Goal: Task Accomplishment & Management: Complete application form

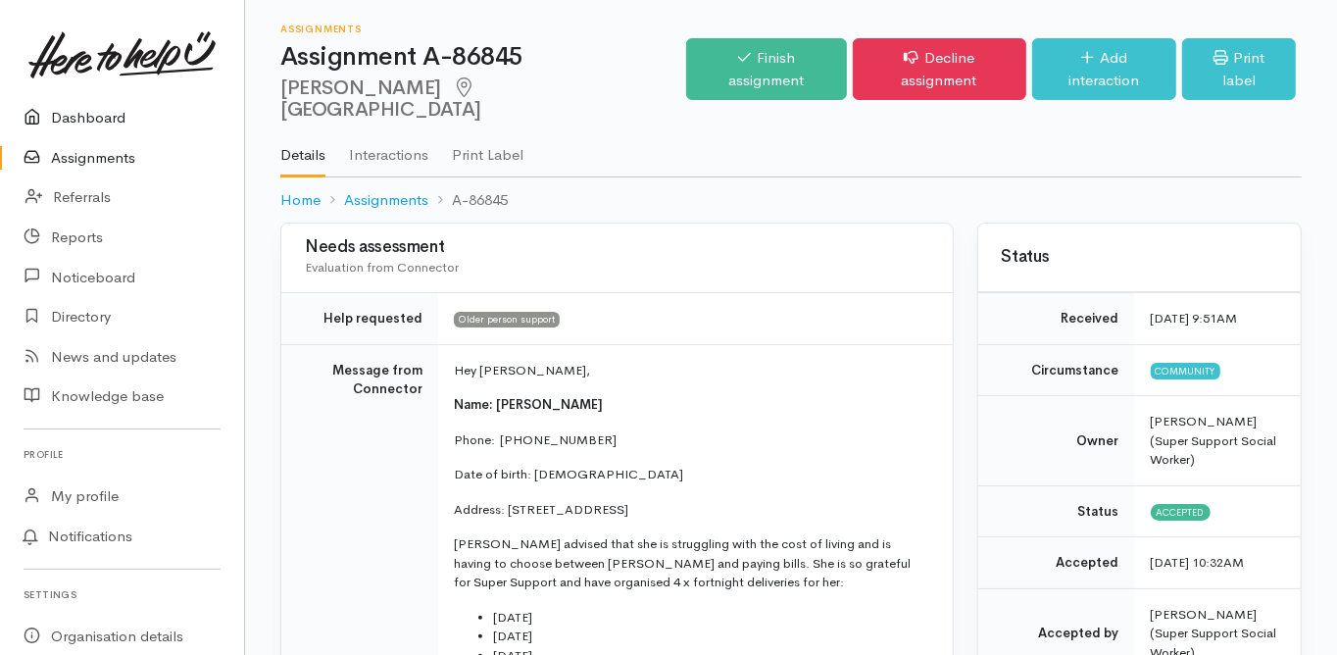
click at [96, 114] on link "Dashboard" at bounding box center [122, 118] width 244 height 40
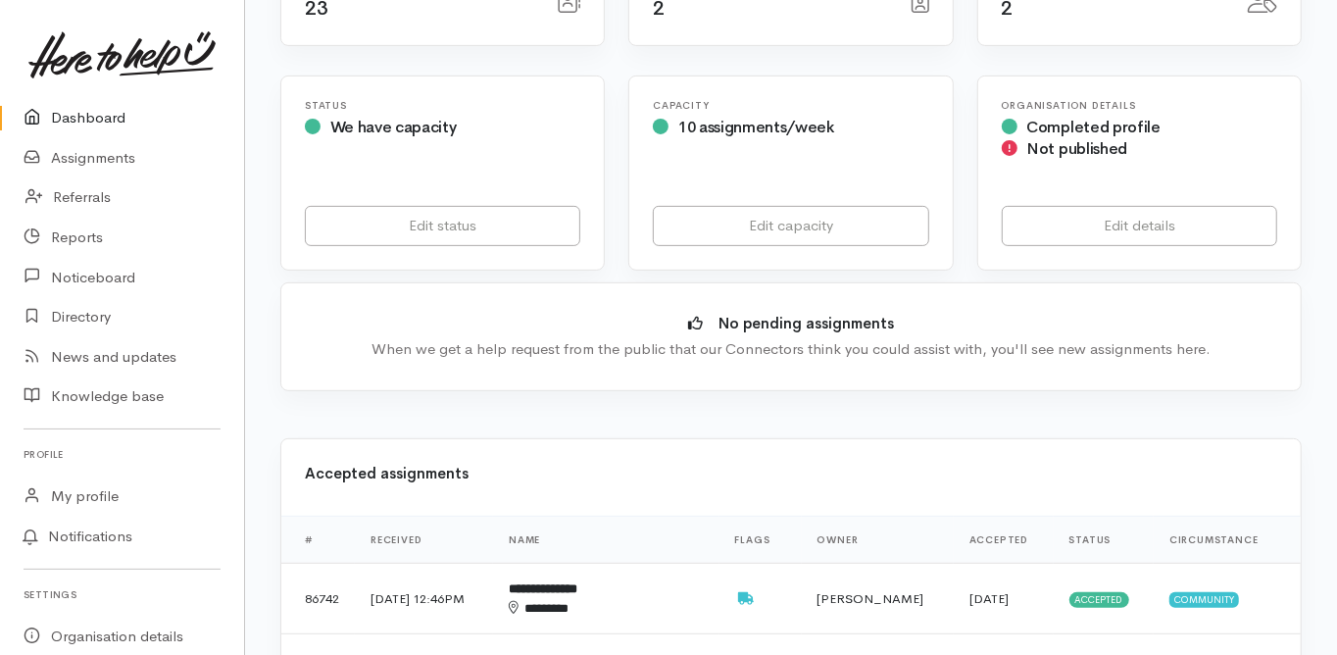
scroll to position [549, 0]
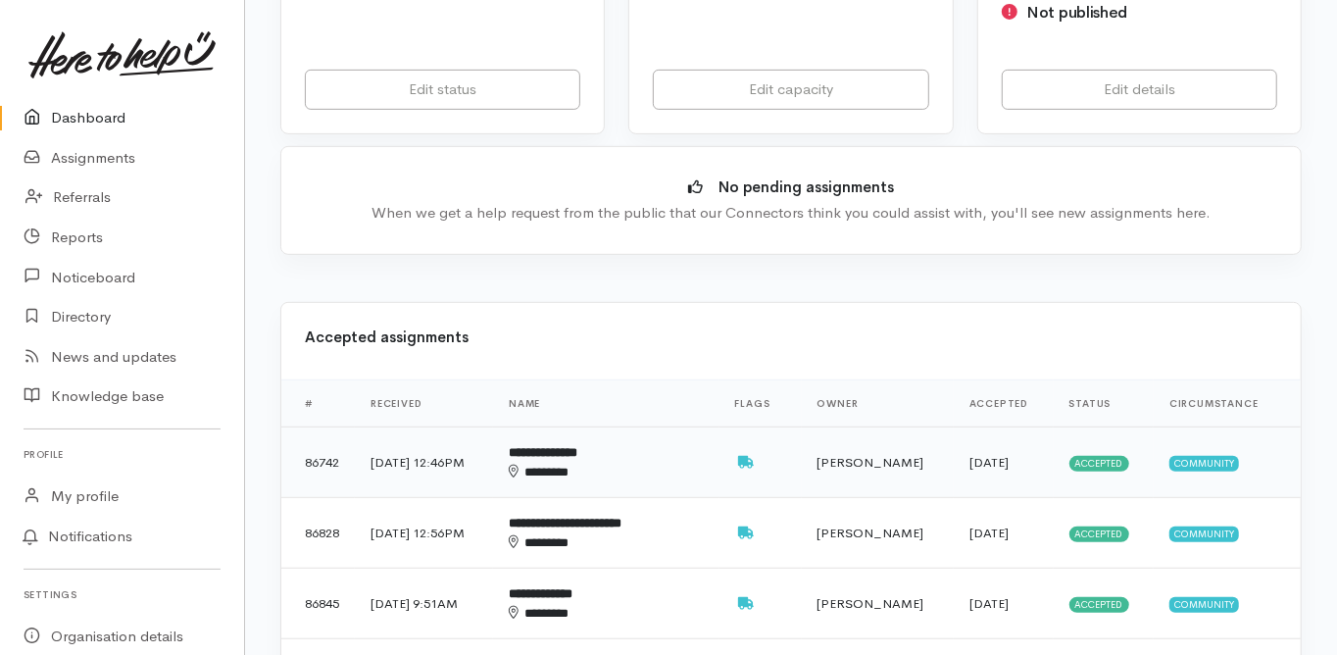
click at [583, 463] on div "********" at bounding box center [595, 472] width 173 height 19
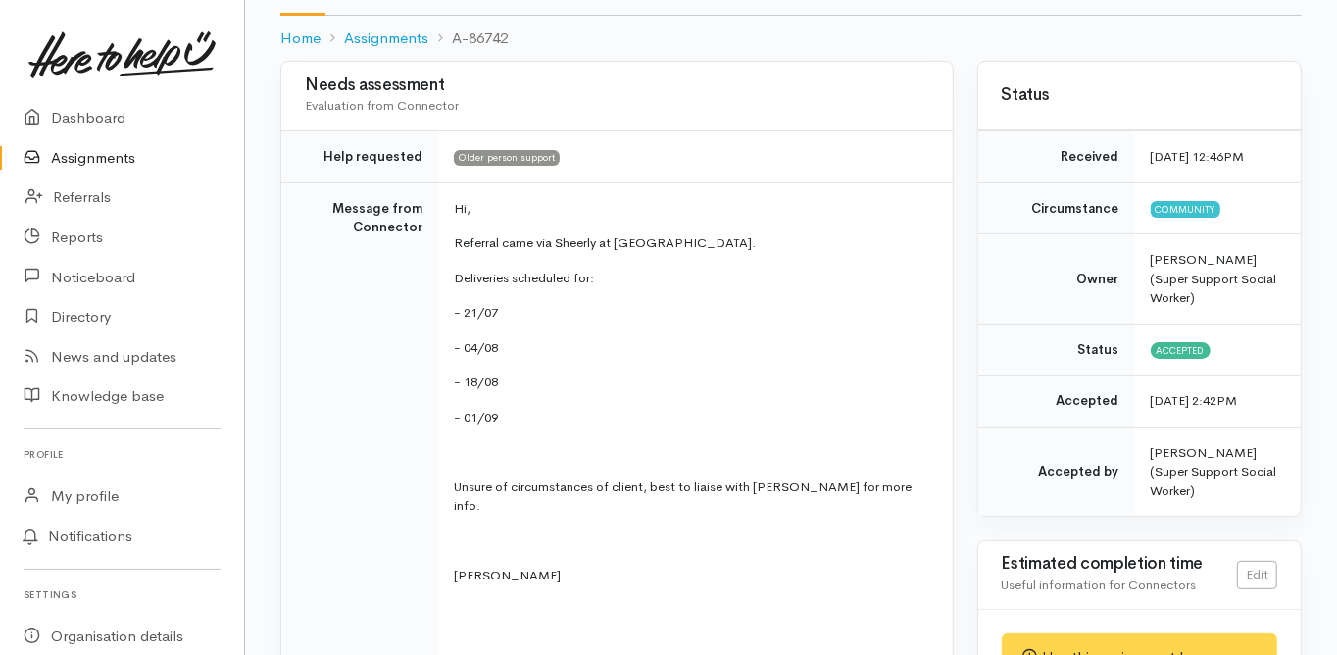
scroll to position [235, 0]
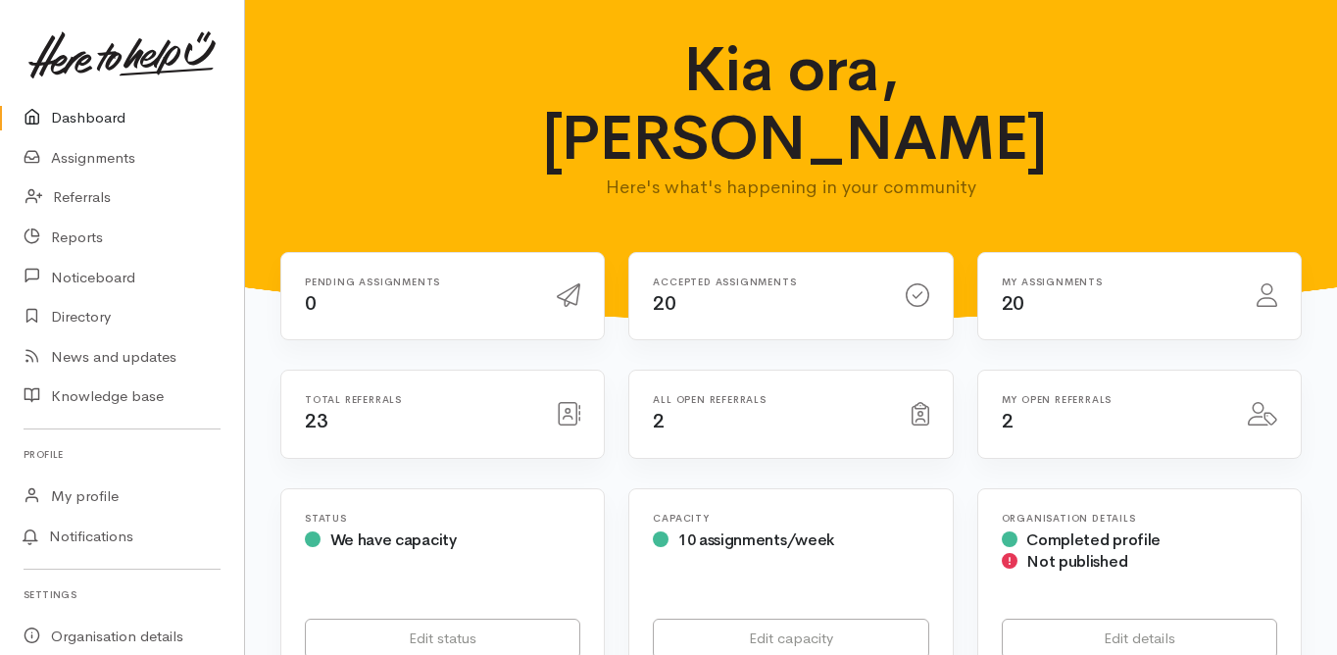
scroll to position [549, 0]
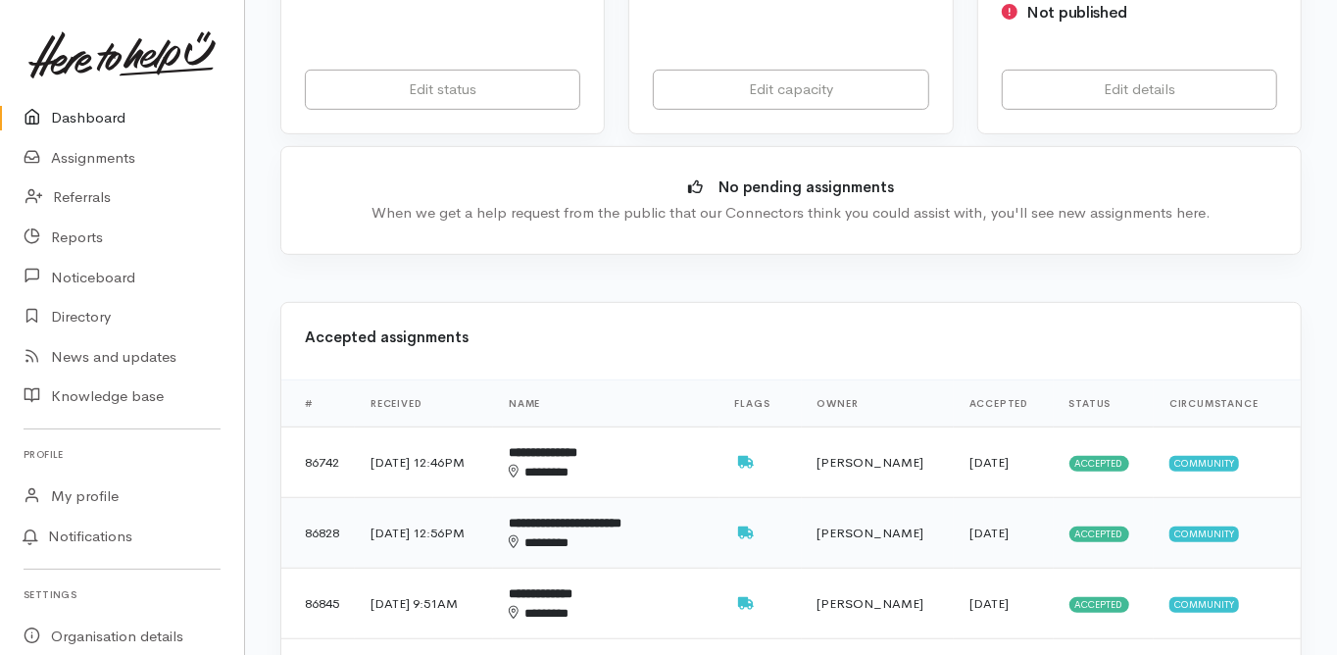
click at [581, 533] on div "********" at bounding box center [595, 542] width 173 height 19
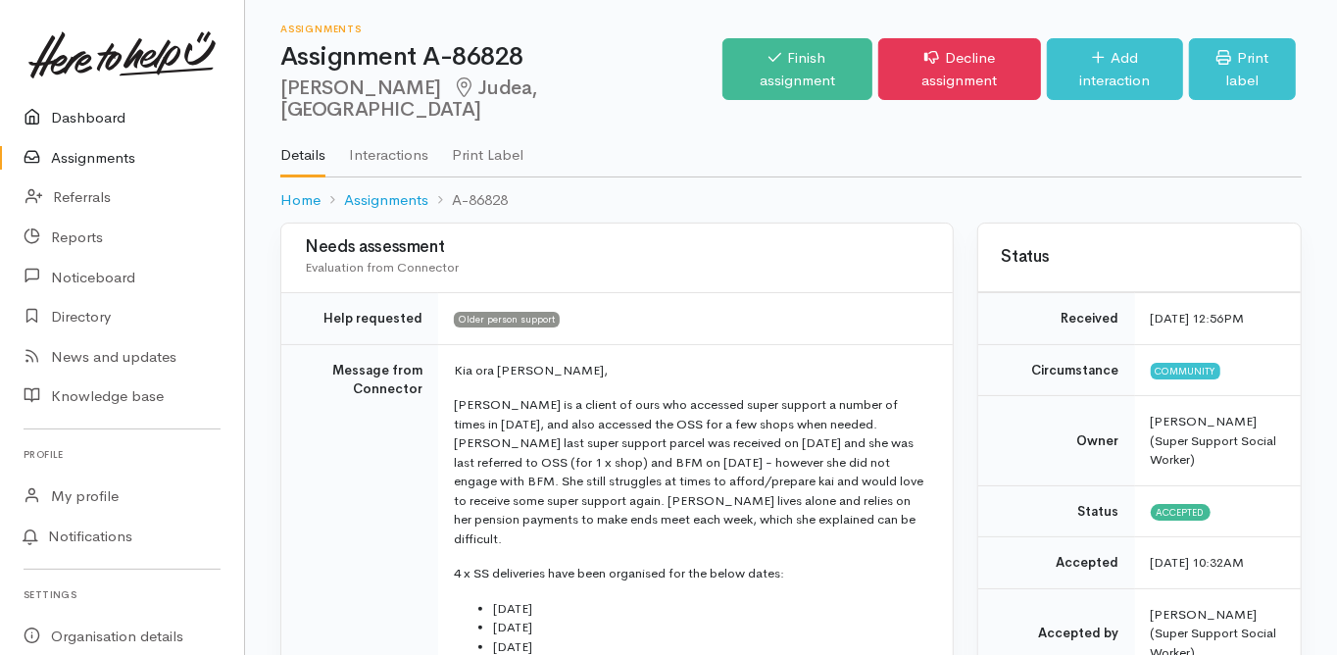
click at [93, 110] on link "Dashboard" at bounding box center [122, 118] width 244 height 40
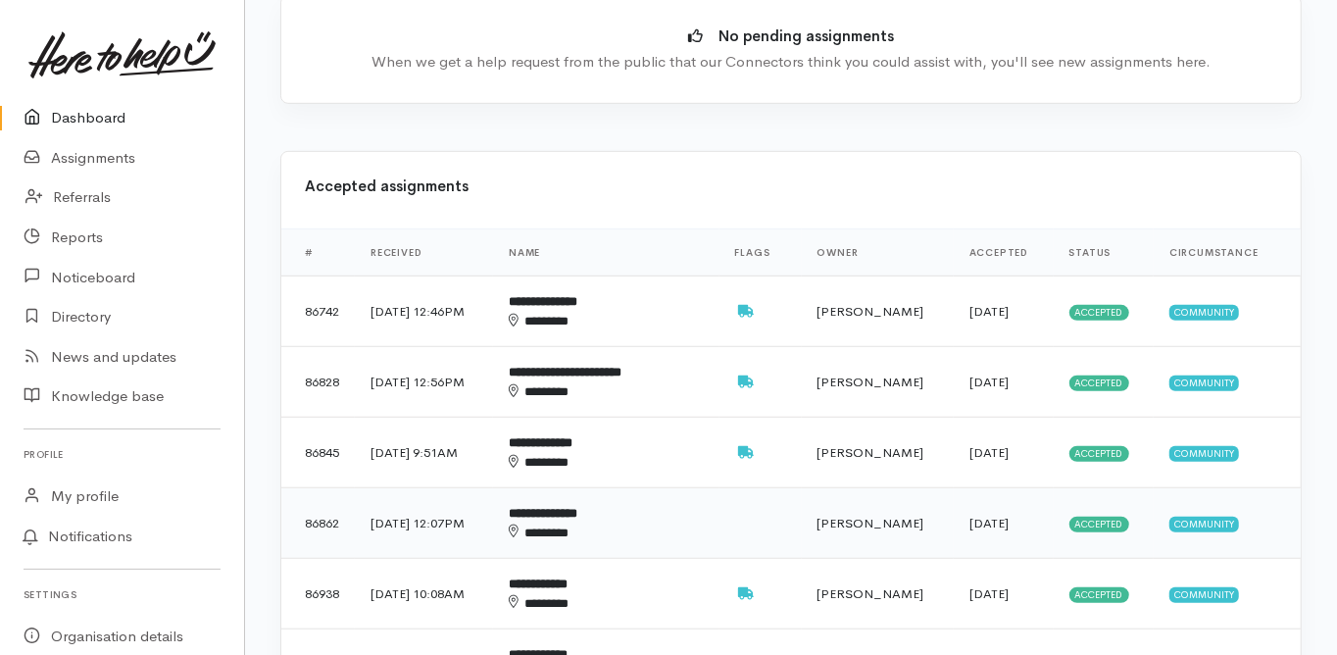
scroll to position [706, 0]
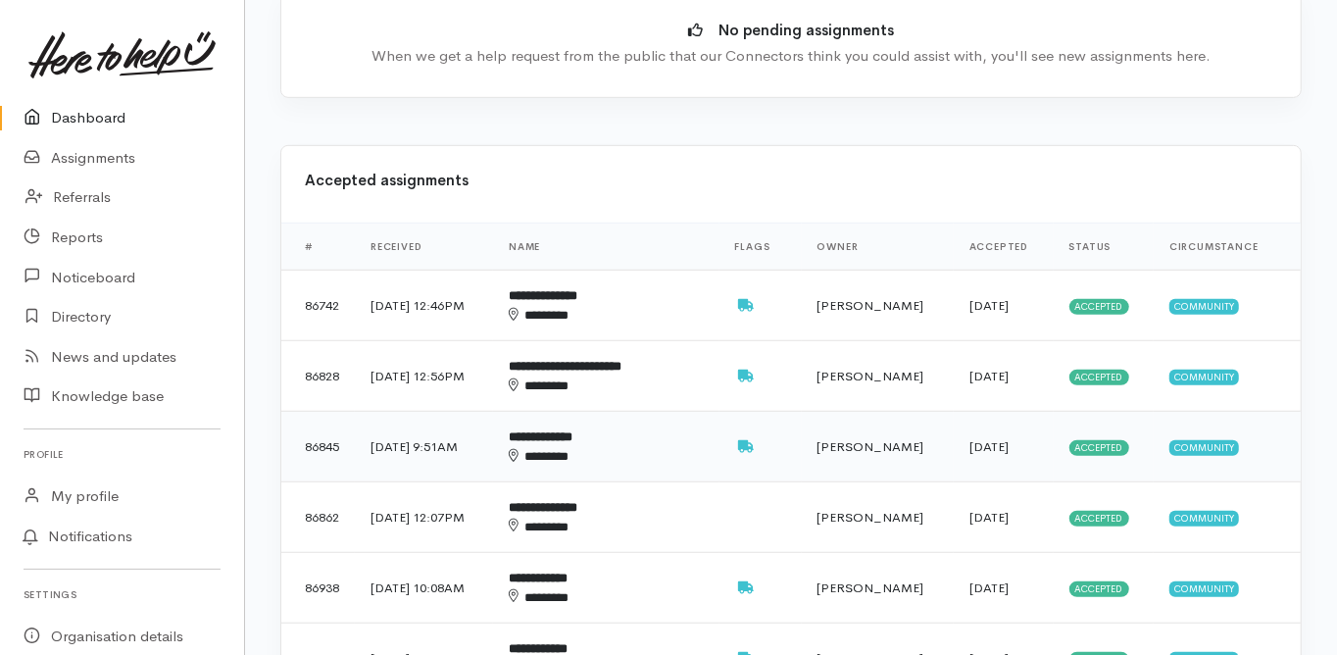
click at [572, 430] on b "**********" at bounding box center [541, 436] width 64 height 13
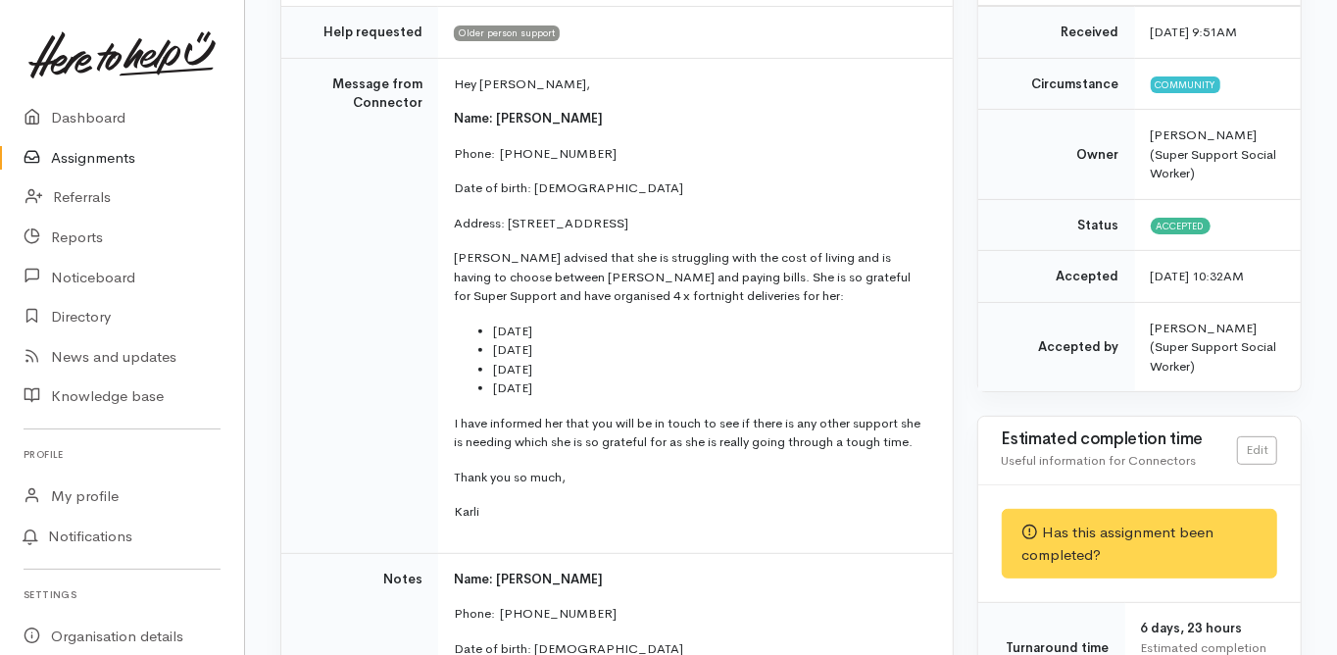
scroll to position [314, 0]
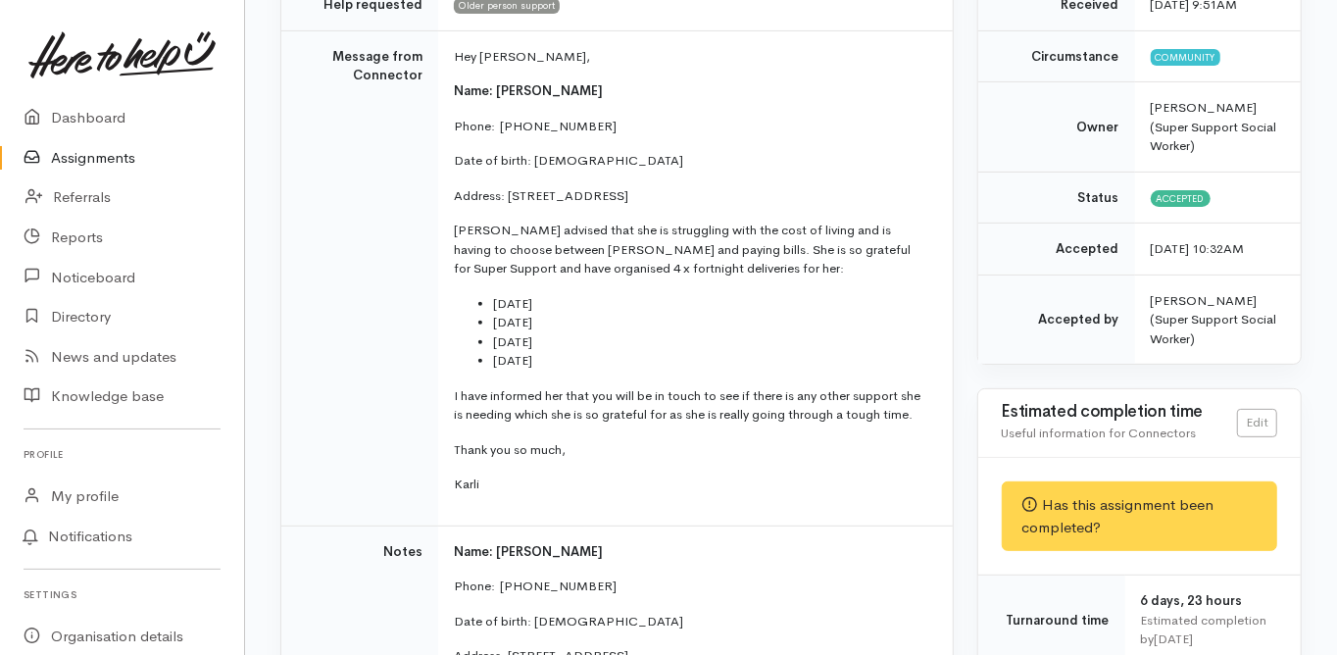
click at [286, 368] on td "Message from Connector" at bounding box center [359, 277] width 157 height 495
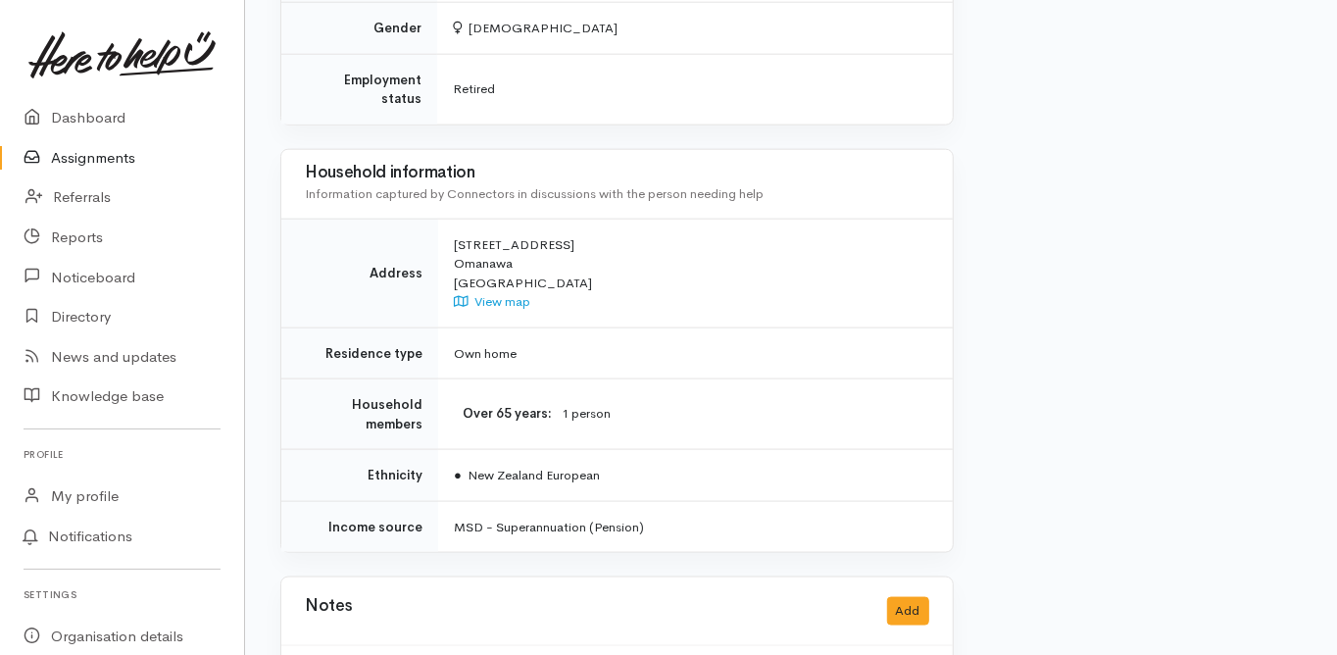
scroll to position [1535, 0]
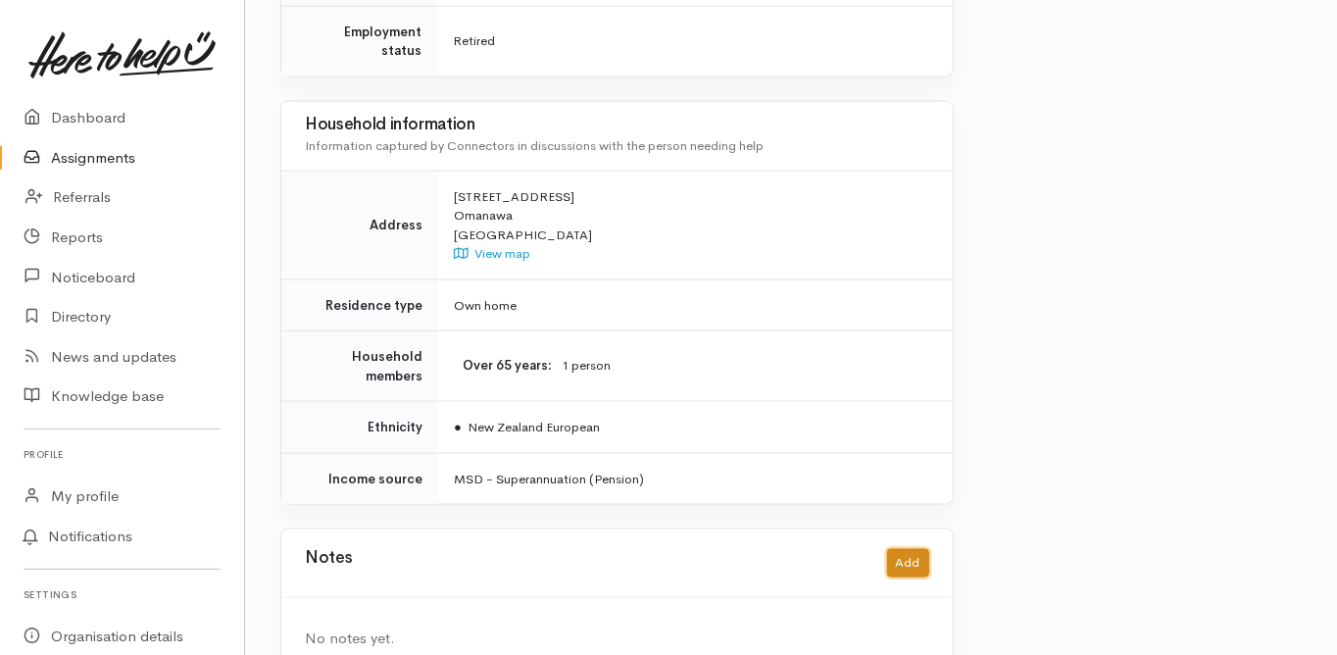
click at [906, 549] on button "Add" at bounding box center [908, 563] width 42 height 28
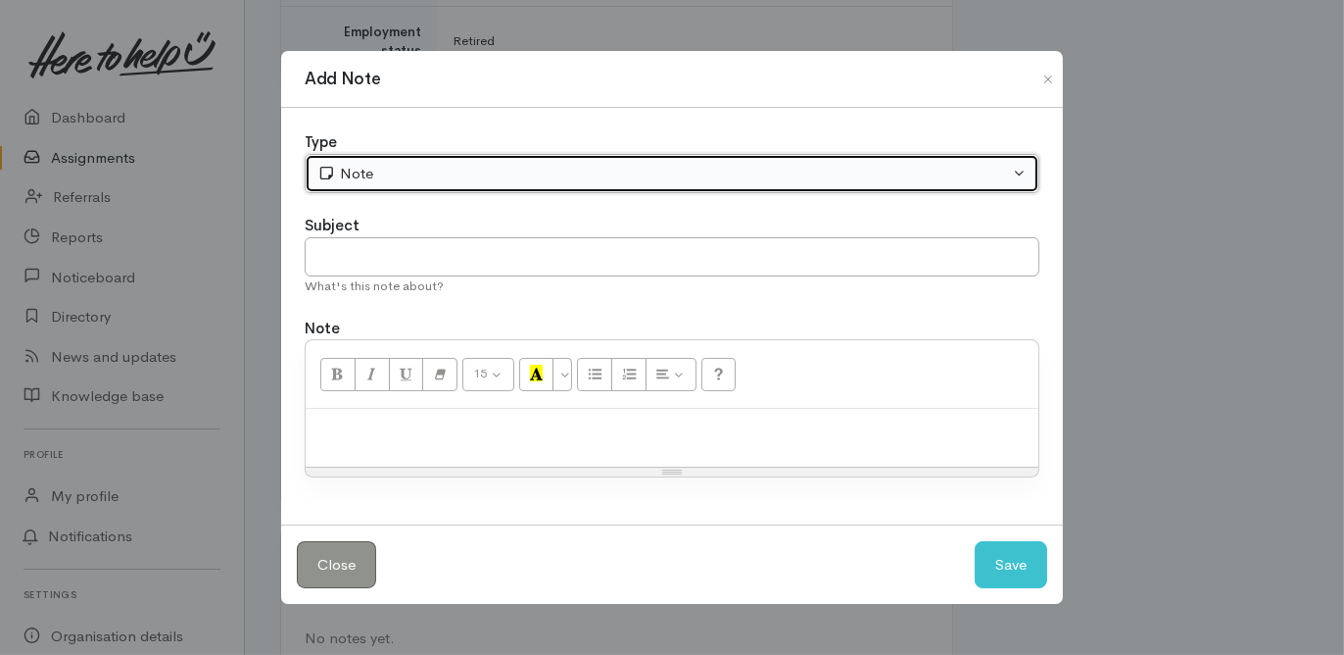
click at [355, 174] on div "Note" at bounding box center [663, 174] width 692 height 23
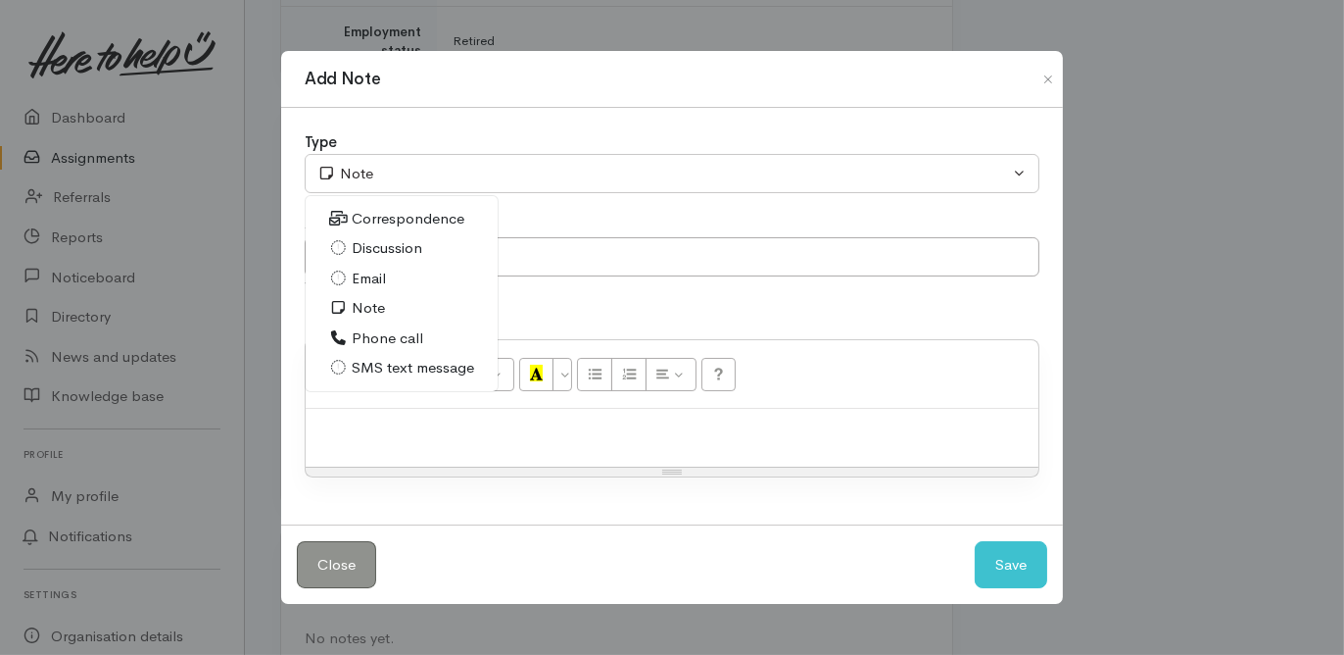
click at [387, 341] on span "Phone call" at bounding box center [388, 338] width 72 height 23
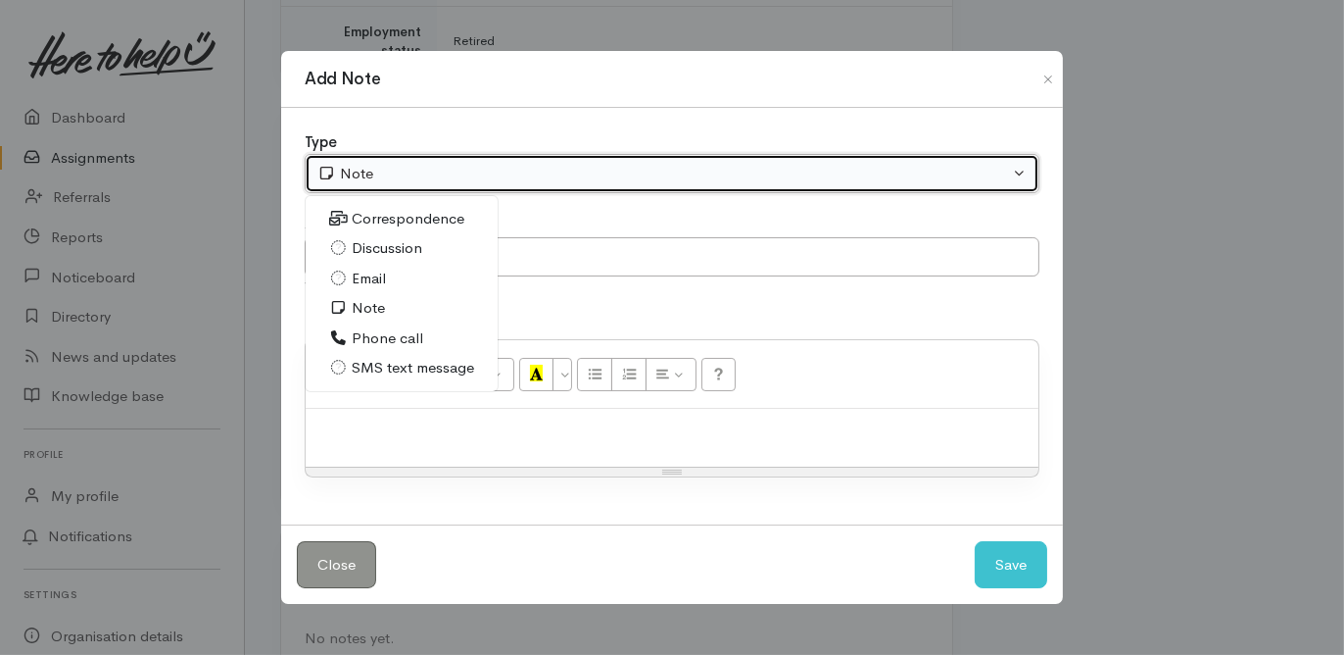
select select "3"
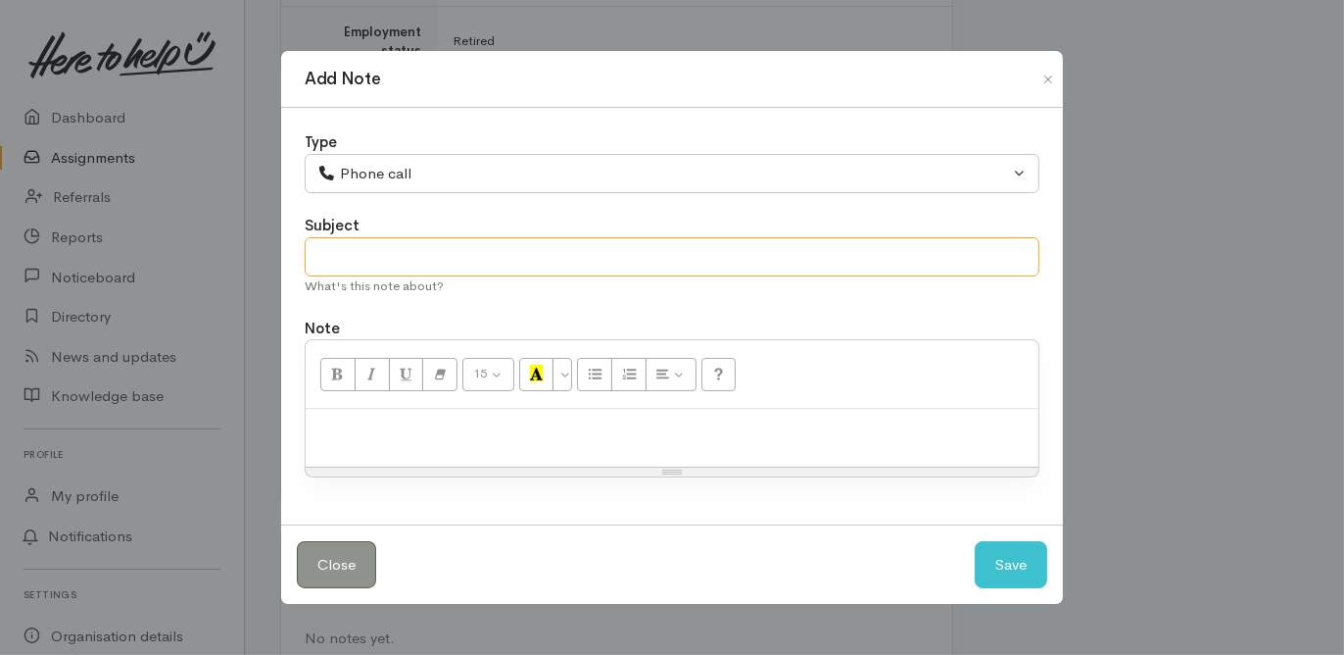
click at [365, 250] on input "text" at bounding box center [672, 257] width 735 height 40
type input "Attp - 13/8"
click at [338, 427] on p at bounding box center [672, 429] width 713 height 23
click at [1004, 551] on button "Save" at bounding box center [1011, 565] width 73 height 48
select select "1"
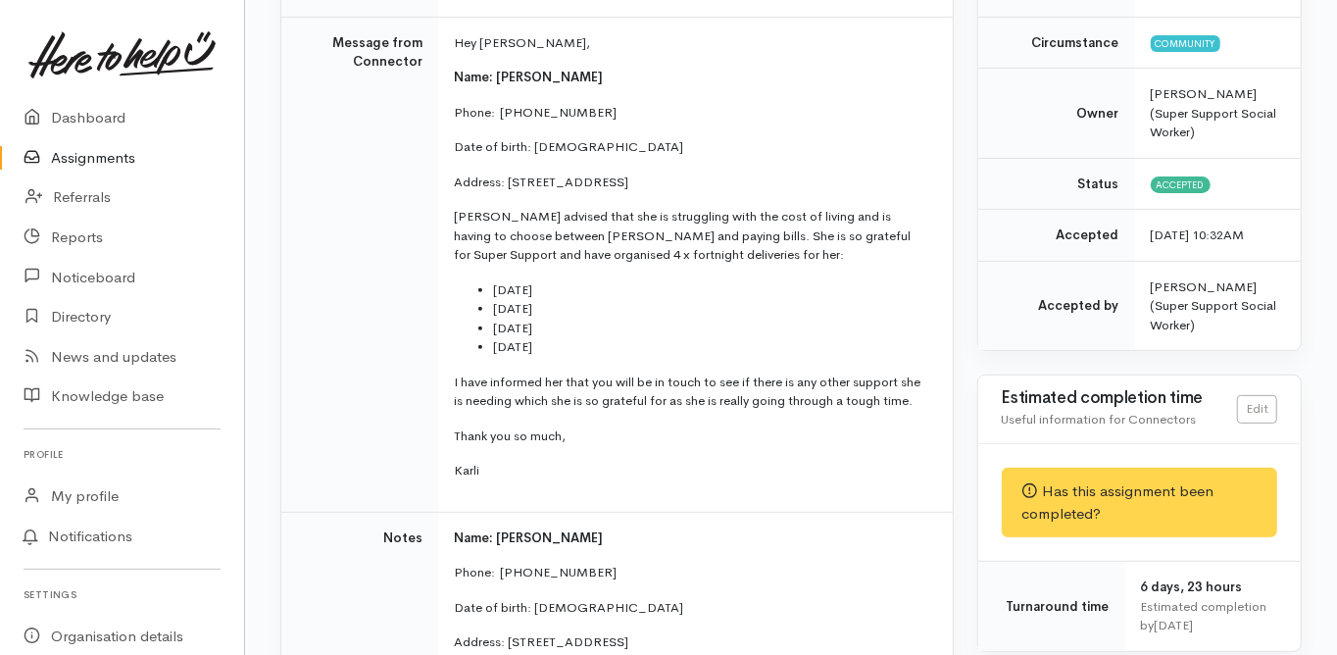
scroll to position [0, 0]
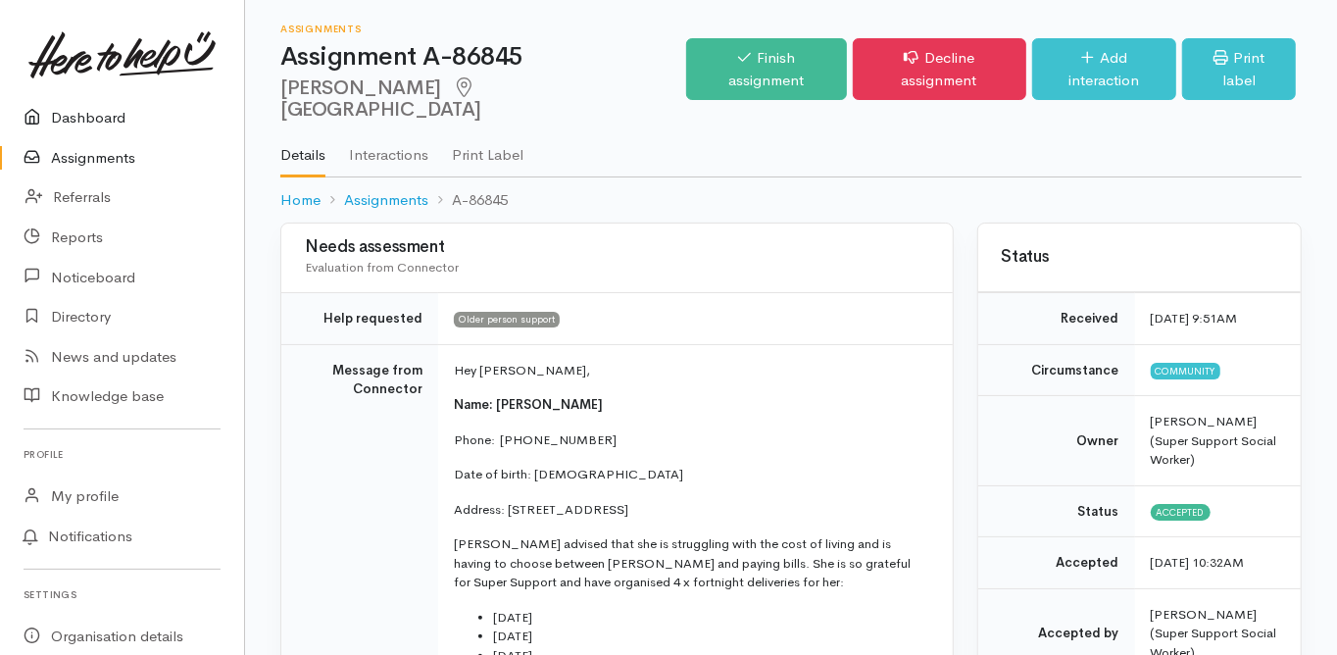
click at [83, 121] on link "Dashboard" at bounding box center [122, 118] width 244 height 40
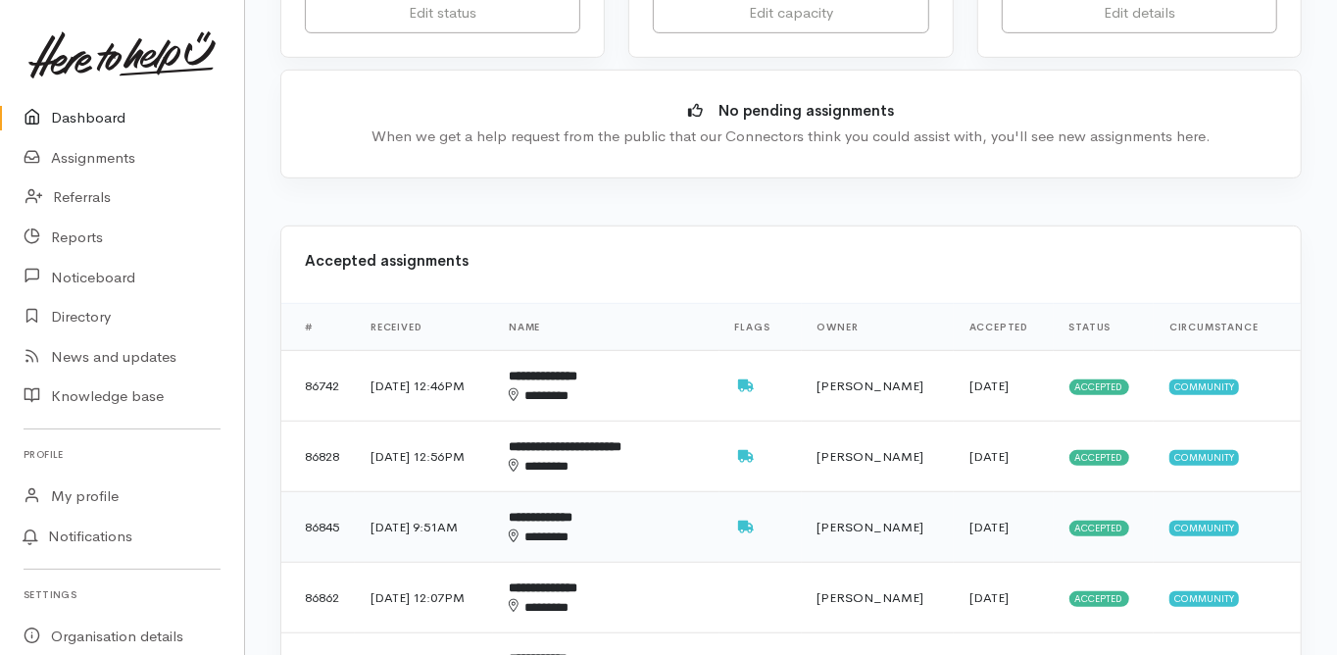
scroll to position [627, 0]
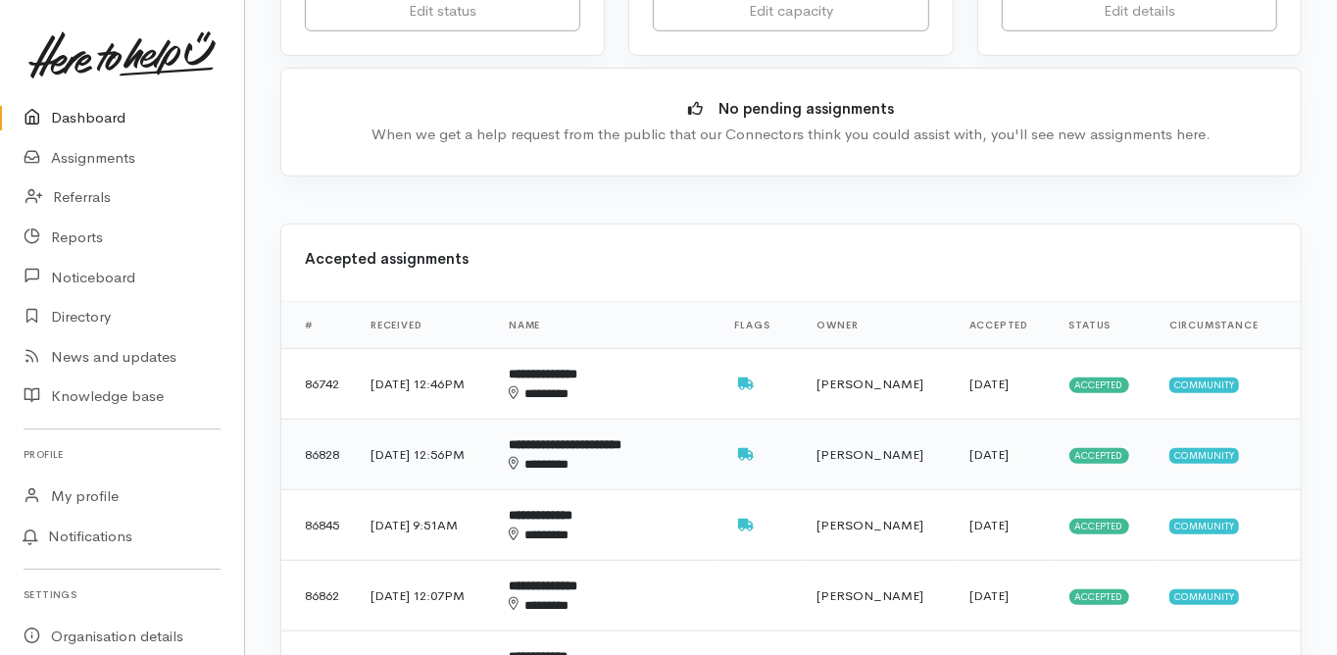
click at [608, 455] on div "********" at bounding box center [595, 464] width 173 height 19
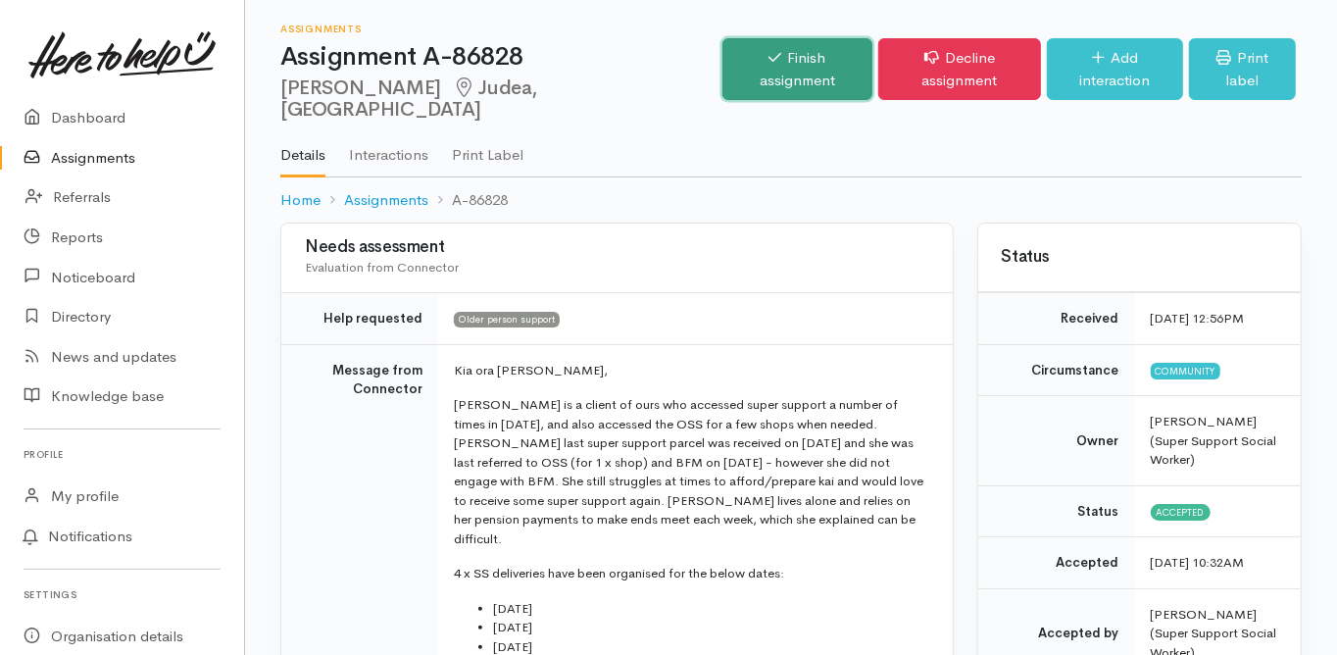
click at [767, 70] on link "Finish assignment" at bounding box center [797, 69] width 150 height 62
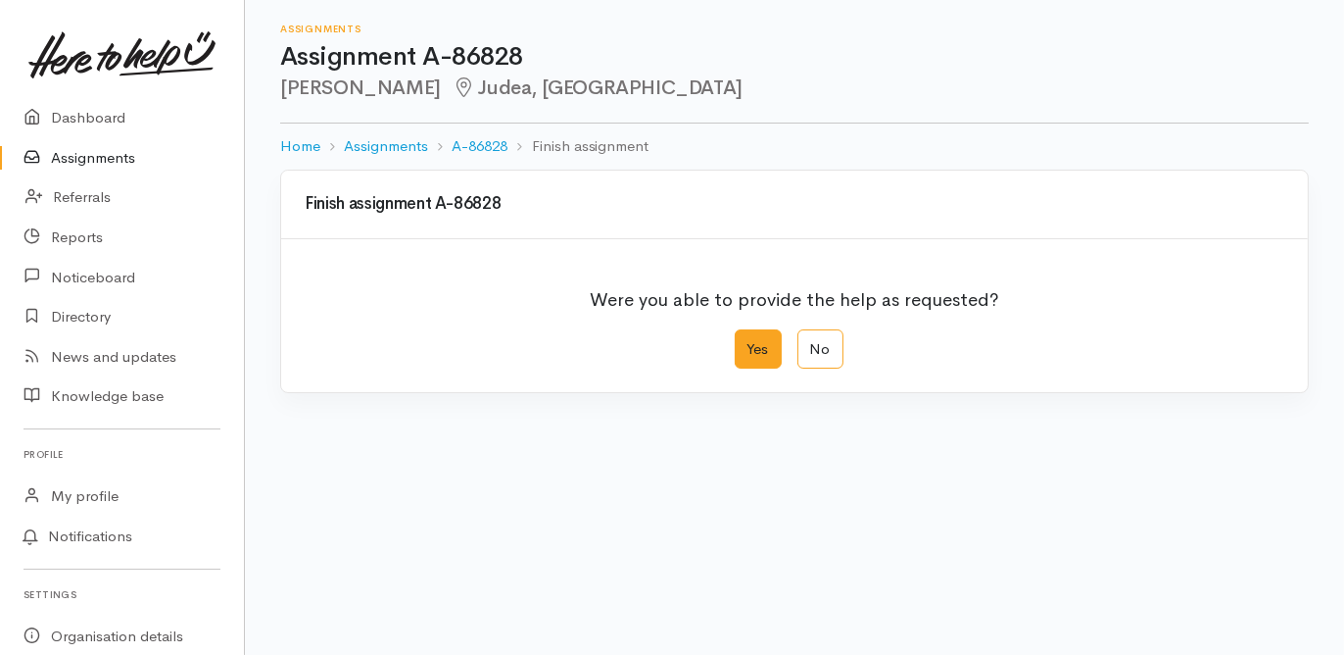
click at [750, 351] on label "Yes" at bounding box center [758, 349] width 47 height 40
click at [748, 342] on input "Yes" at bounding box center [741, 335] width 13 height 13
radio input "true"
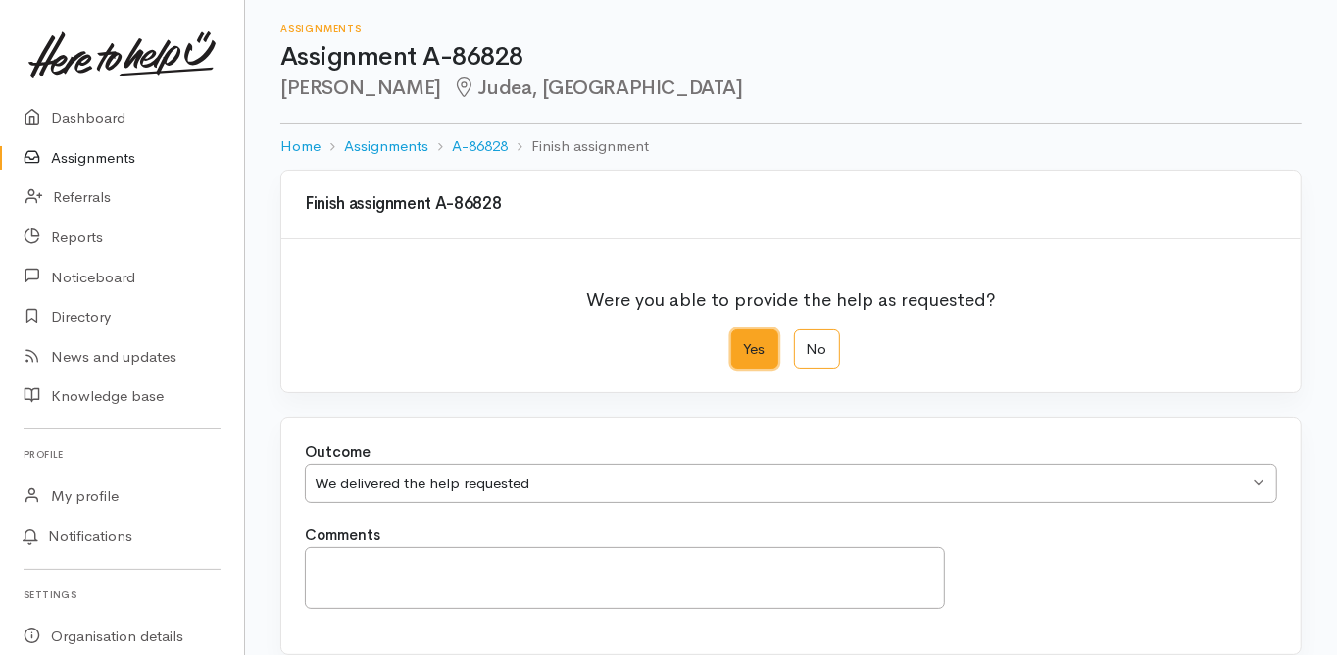
click at [360, 479] on div "We delivered the help requested" at bounding box center [782, 483] width 934 height 23
click at [432, 515] on div "Outcome We delivered the help requested We delivered the help requested We deli…" at bounding box center [791, 482] width 996 height 83
paste textarea "Kaye stated that she is sorting self out health wise at the moment - she stated…"
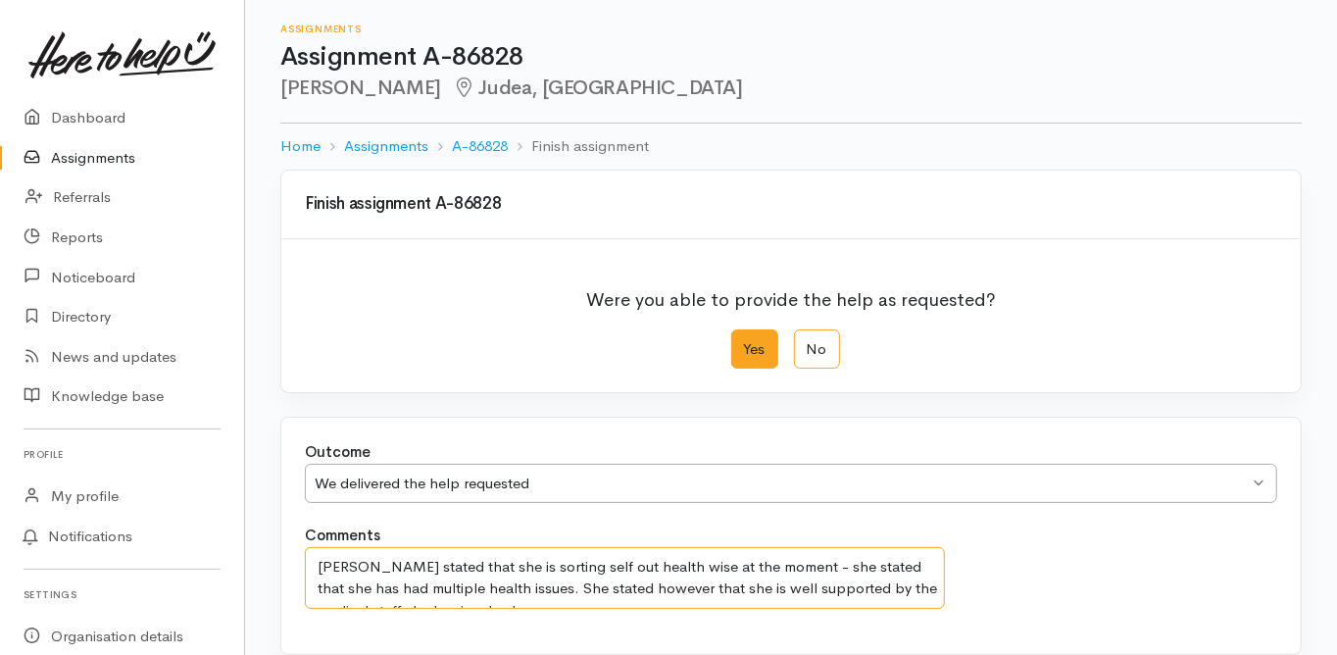
scroll to position [93, 0]
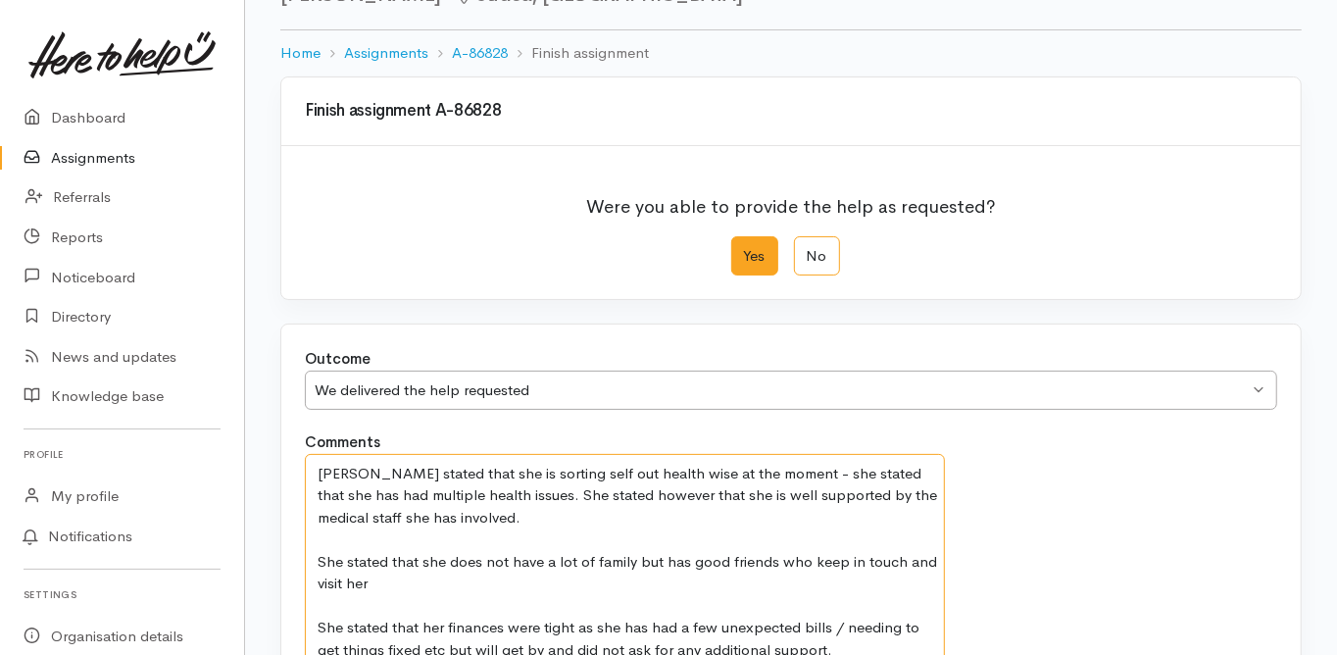
type textarea "Kaye stated that she is sorting self out health wise at the moment - she stated…"
click at [270, 538] on div "Finish assignment A-86828 Were you able to provide the help as requested? Yes N…" at bounding box center [791, 483] width 1092 height 814
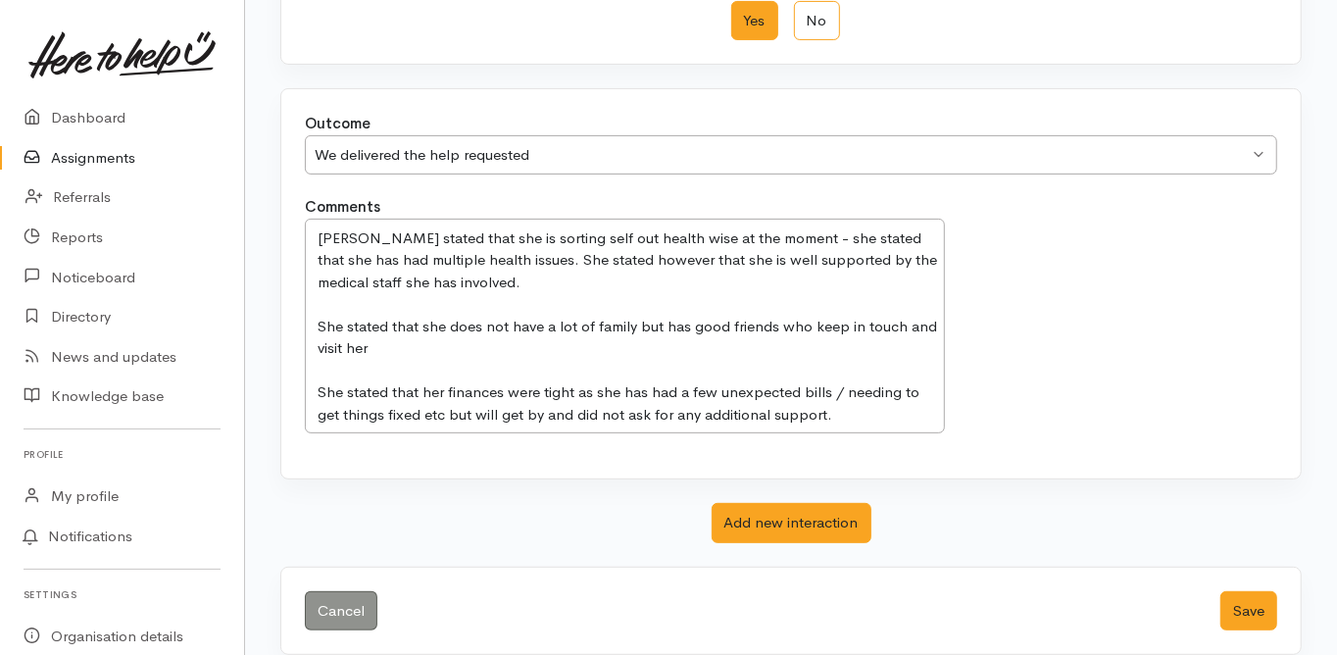
scroll to position [347, 0]
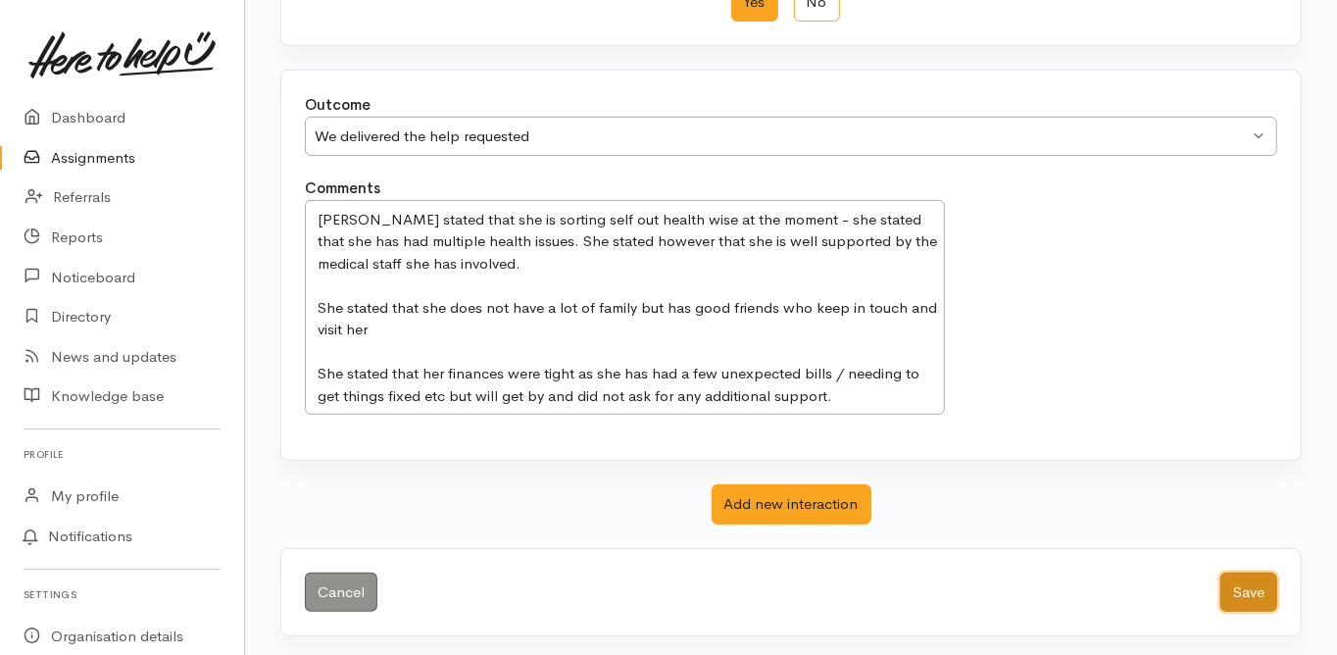
click at [1257, 587] on button "Save" at bounding box center [1248, 592] width 57 height 40
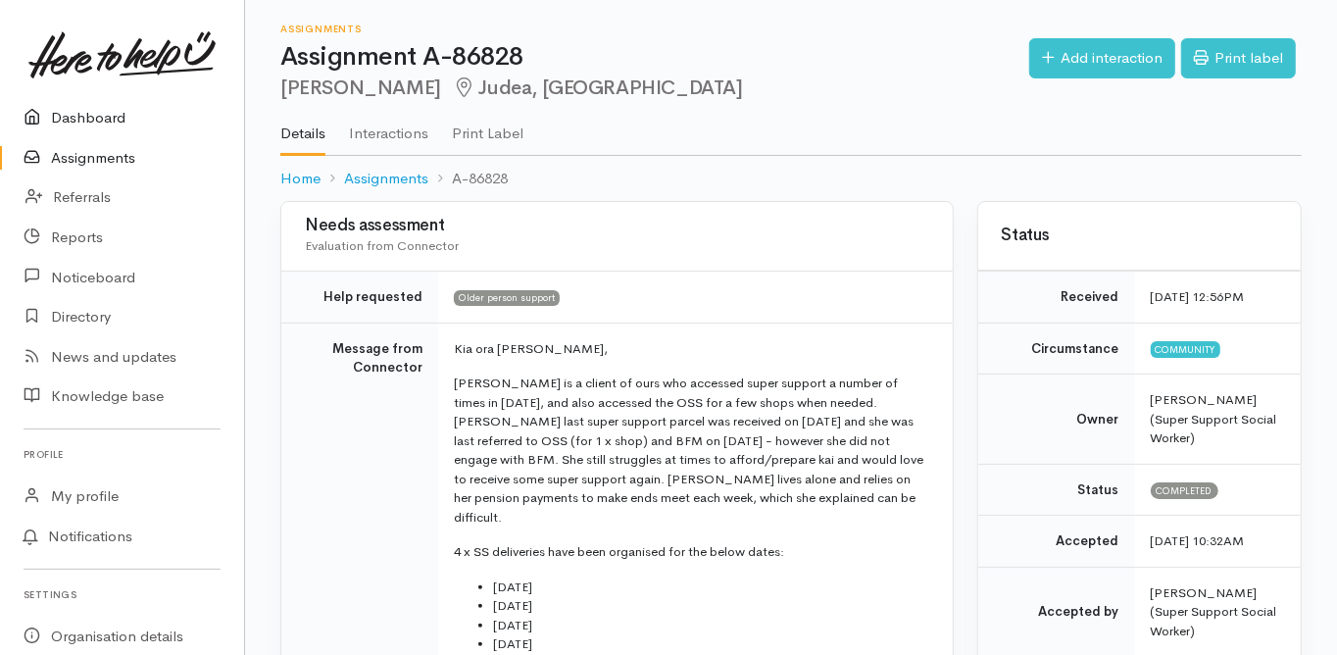
click at [90, 116] on link "Dashboard" at bounding box center [122, 118] width 244 height 40
